Goal: Book appointment/travel/reservation

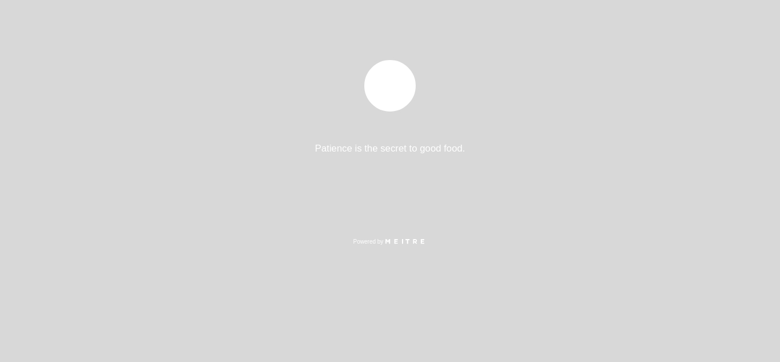
select select "es"
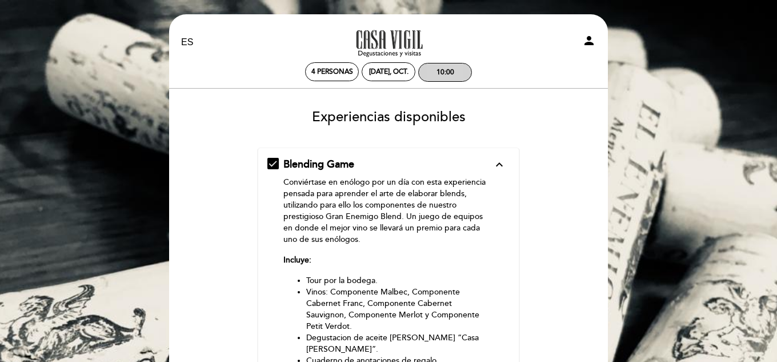
click at [440, 69] on div "10:00" at bounding box center [445, 72] width 18 height 9
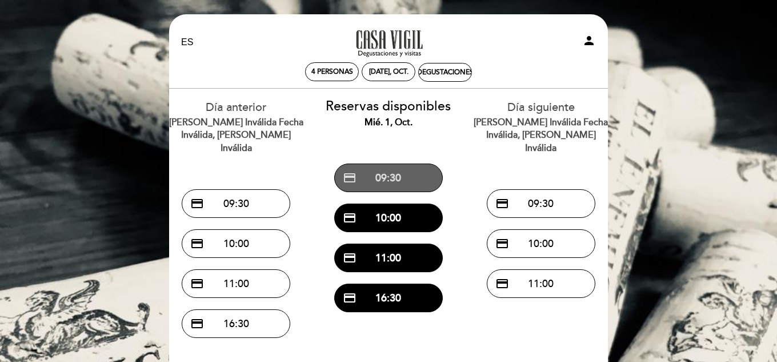
click at [394, 183] on button "credit_card 09:30" at bounding box center [388, 177] width 109 height 29
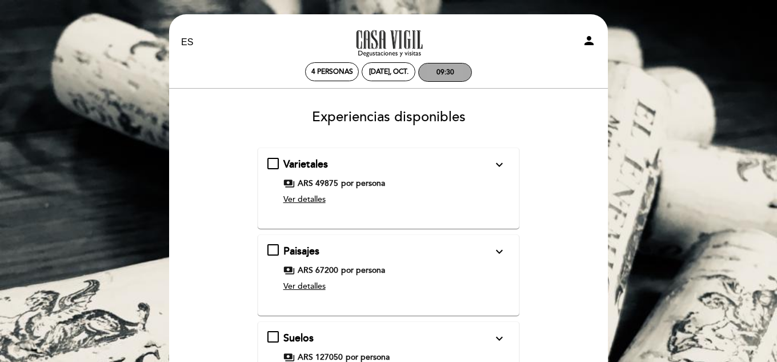
click at [450, 75] on div "09:30" at bounding box center [445, 72] width 18 height 9
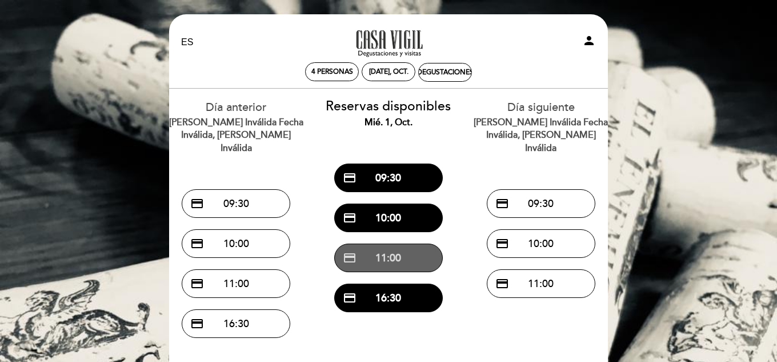
click at [388, 263] on button "credit_card 11:00" at bounding box center [388, 257] width 109 height 29
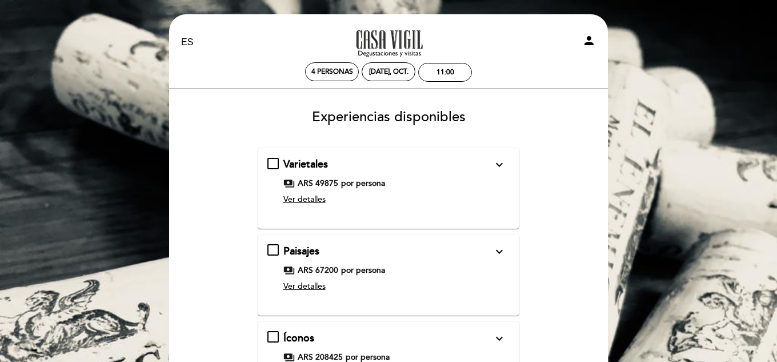
click at [277, 162] on div "Varietales expand_more Una experiencia para descubrir y dejarse sorprender por …" at bounding box center [388, 183] width 243 height 53
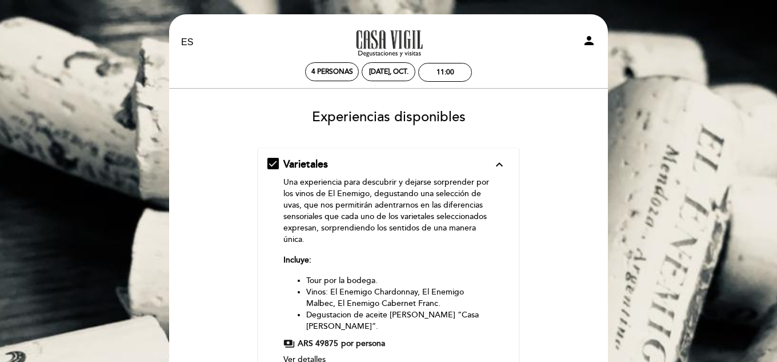
click at [592, 43] on icon "person" at bounding box center [589, 41] width 14 height 14
select select "es"
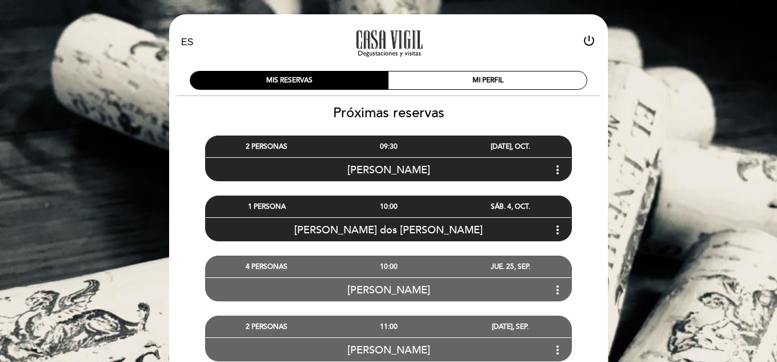
click at [589, 39] on icon "power_settings_new" at bounding box center [589, 41] width 14 height 14
select select "es"
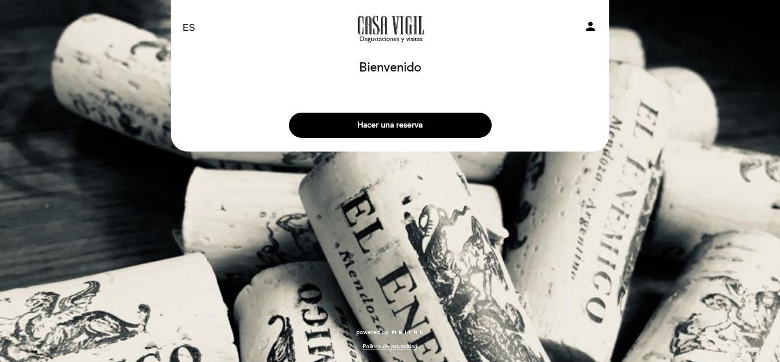
click at [590, 25] on icon "person" at bounding box center [591, 26] width 14 height 14
